Goal: Task Accomplishment & Management: Use online tool/utility

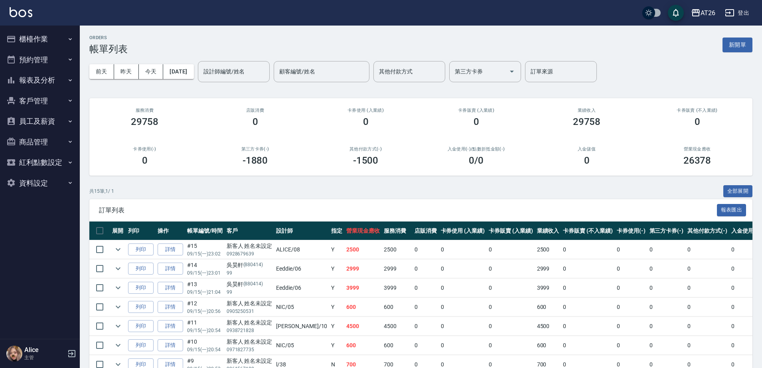
scroll to position [198, 0]
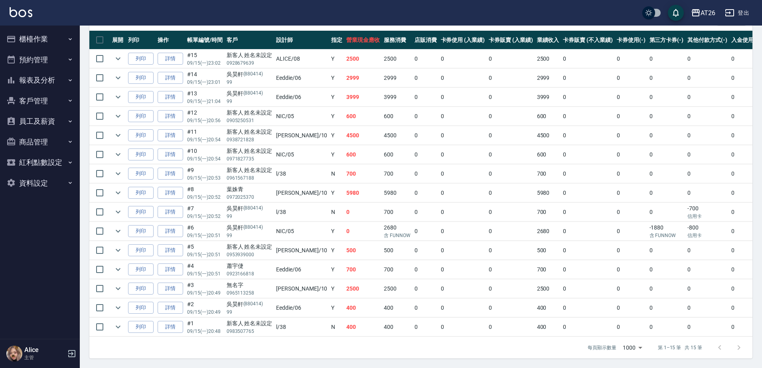
click at [61, 101] on button "客戶管理" at bounding box center [39, 101] width 73 height 21
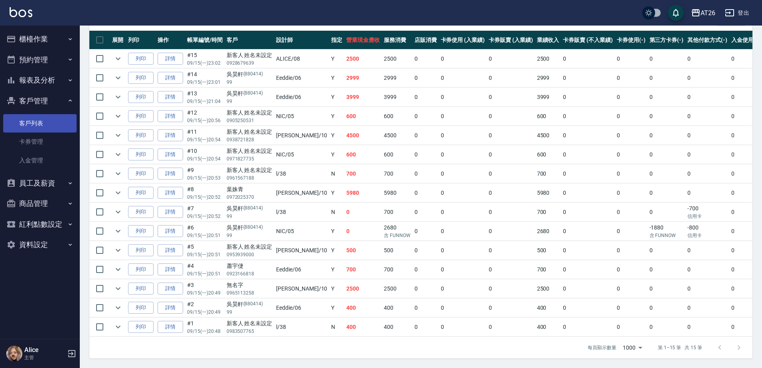
click at [49, 124] on link "客戶列表" at bounding box center [39, 123] width 73 height 18
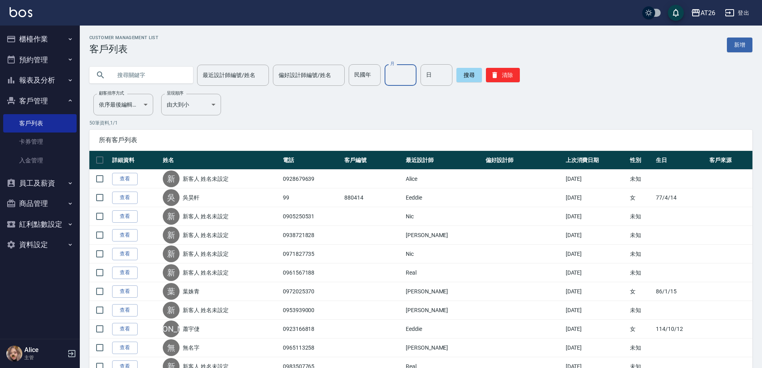
click at [401, 77] on input "月" at bounding box center [400, 75] width 32 height 22
click at [366, 81] on input "民國年" at bounding box center [365, 75] width 32 height 22
type input "114"
type input "5"
type input "11"
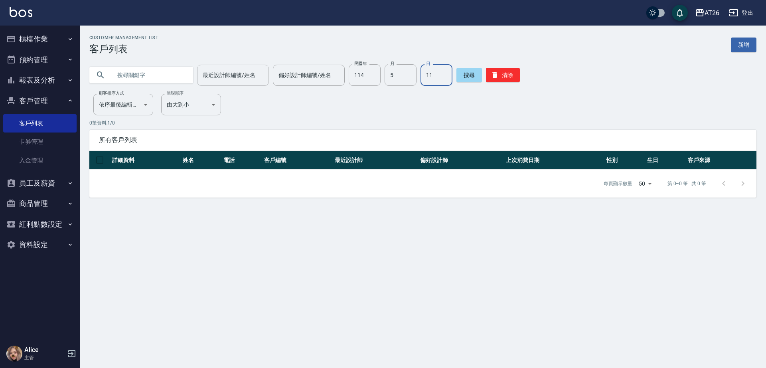
click at [236, 83] on div "最近設計師編號/姓名" at bounding box center [233, 75] width 72 height 21
type input "ALICE-08"
click at [62, 38] on button "櫃檯作業" at bounding box center [39, 39] width 73 height 21
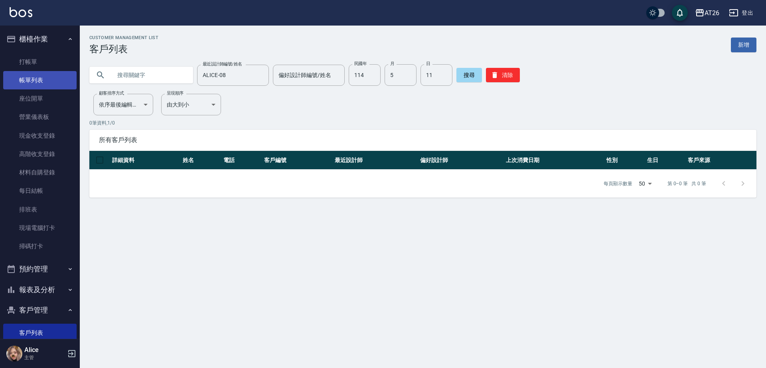
click at [39, 80] on link "帳單列表" at bounding box center [39, 80] width 73 height 18
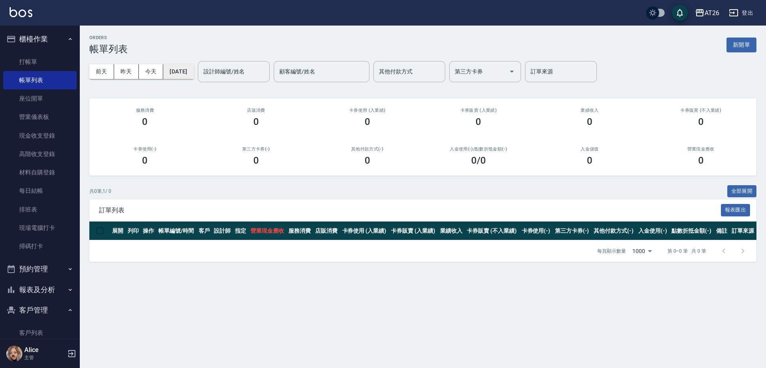
click at [182, 76] on button "[DATE]" at bounding box center [178, 71] width 30 height 15
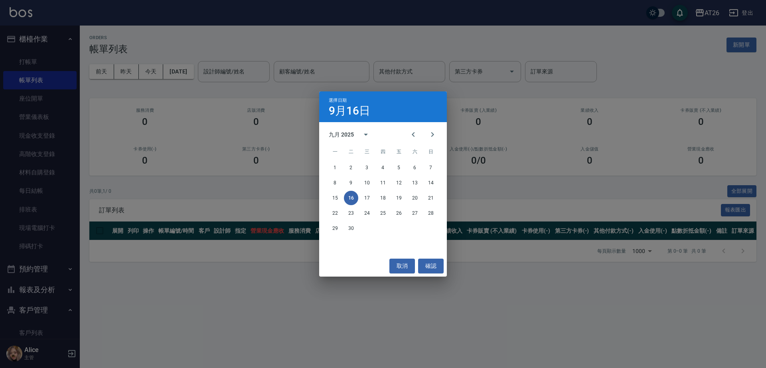
click at [349, 128] on div "九月 2025" at bounding box center [352, 134] width 47 height 19
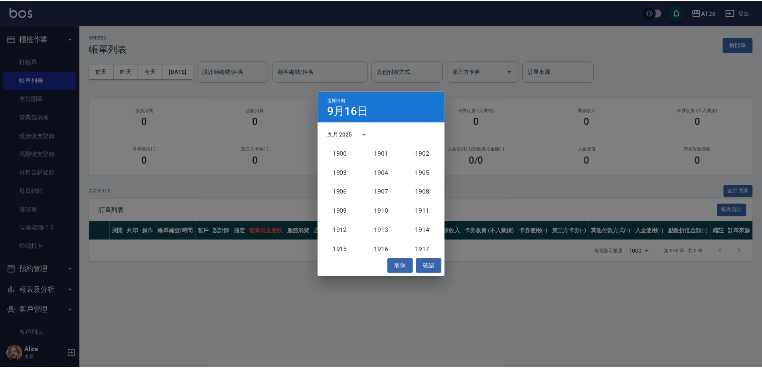
scroll to position [739, 0]
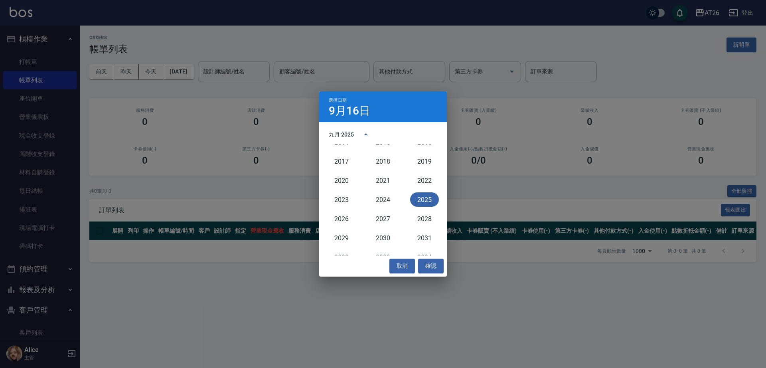
click at [417, 196] on button "2025" at bounding box center [424, 199] width 29 height 14
click at [410, 137] on icon "Previous month" at bounding box center [413, 135] width 10 height 10
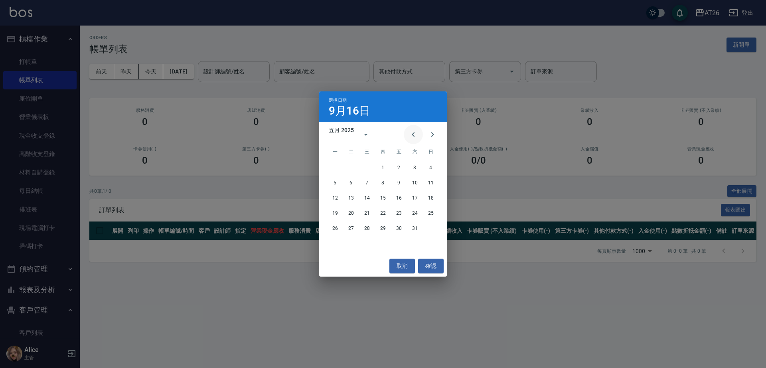
click at [410, 137] on icon "Previous month" at bounding box center [413, 135] width 10 height 10
click at [429, 137] on icon "Next month" at bounding box center [432, 135] width 10 height 10
click at [430, 184] on button "11" at bounding box center [431, 182] width 14 height 14
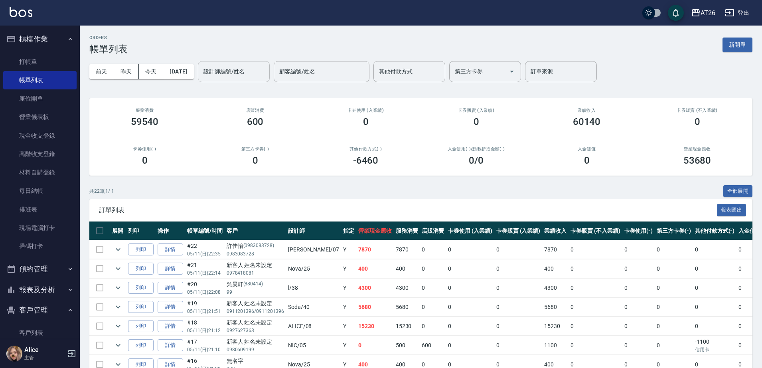
click at [247, 76] on input "設計師編號/姓名" at bounding box center [233, 72] width 65 height 14
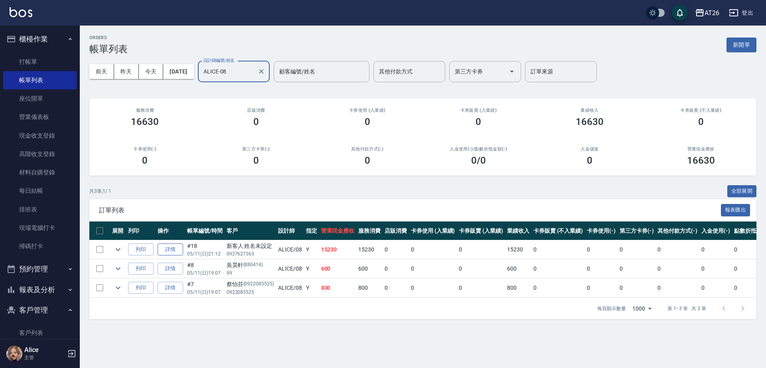
type input "ALICE-08"
click at [177, 245] on link "詳情" at bounding box center [171, 249] width 26 height 12
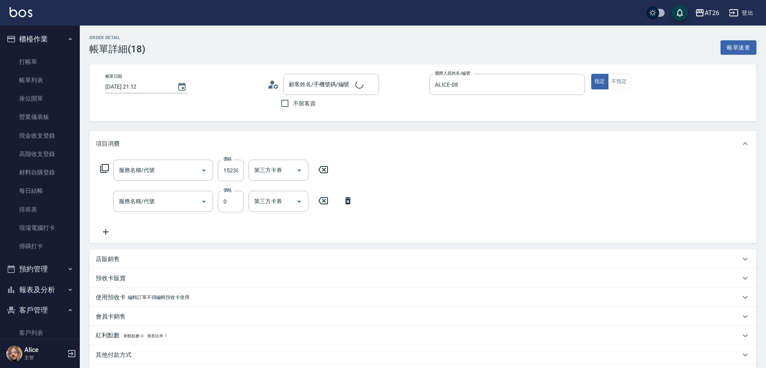
type input "[DATE] 21:12"
type input "ALICE-08"
type input "1520"
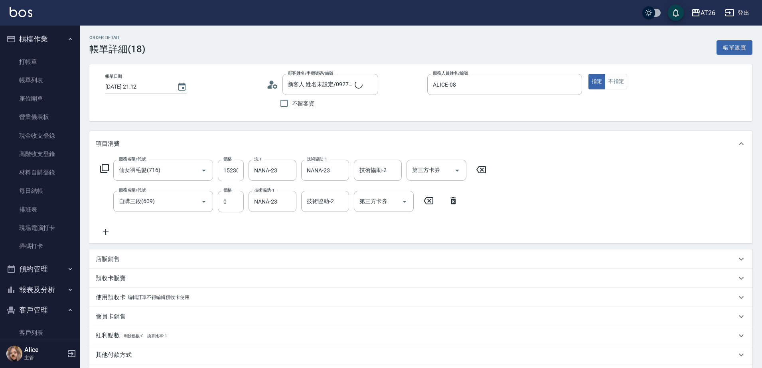
type input "新客人 姓名未設定/0927627363/null"
type input "仙女羽毛髮(716)"
type input "自購三段(609)"
click at [339, 86] on input "新客人 姓名未設定/0927627363/null" at bounding box center [324, 84] width 77 height 14
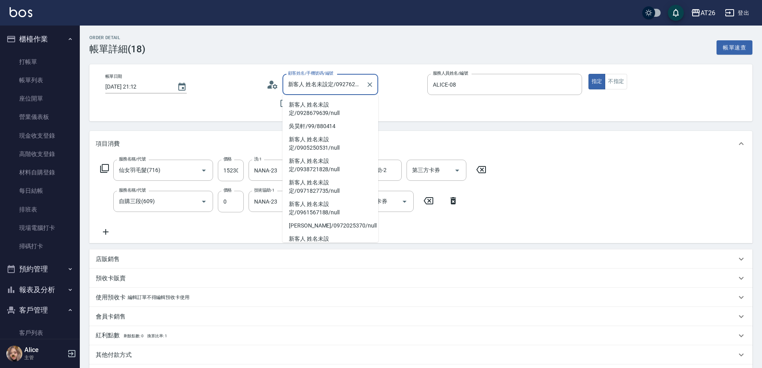
scroll to position [0, 18]
drag, startPoint x: 346, startPoint y: 85, endPoint x: 361, endPoint y: 87, distance: 15.2
click at [361, 87] on input "新客人 姓名未設定/0927627363/null" at bounding box center [324, 84] width 77 height 14
click at [323, 89] on input "新客人 姓名未設定/0927627363/null" at bounding box center [324, 84] width 77 height 14
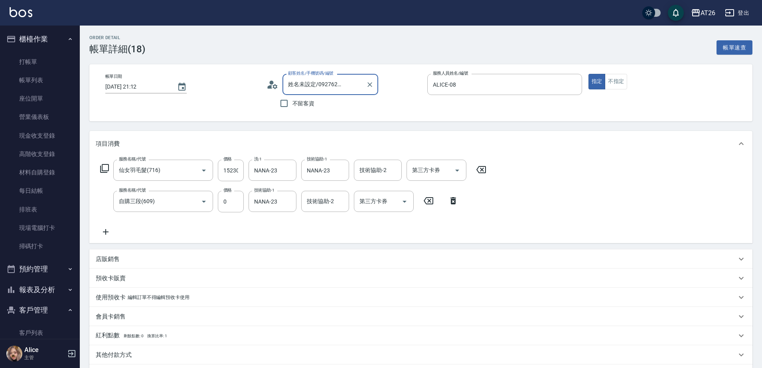
scroll to position [0, 0]
